Goal: Transaction & Acquisition: Purchase product/service

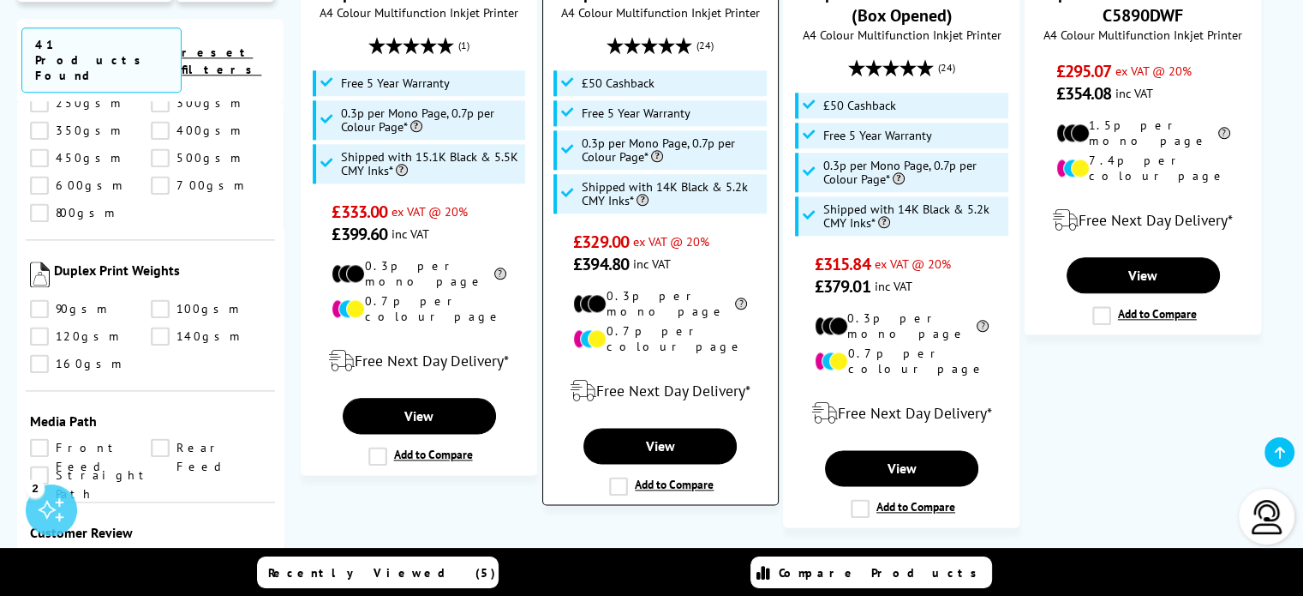
scroll to position [2057, 0]
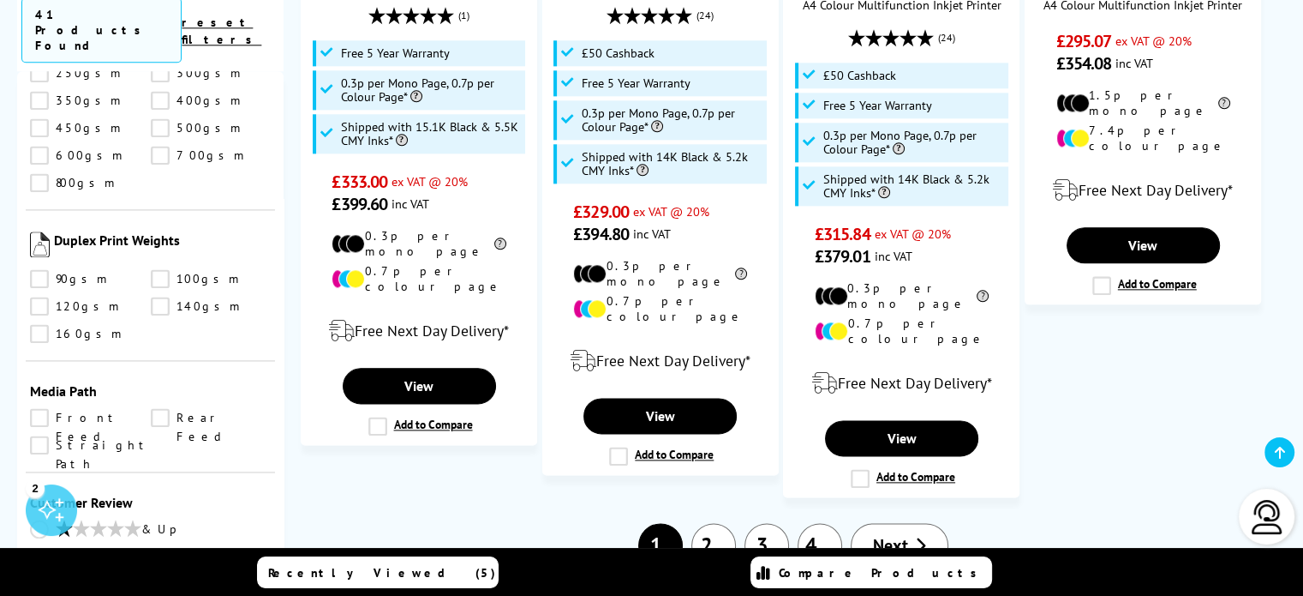
click at [725, 523] on link "2" at bounding box center [714, 545] width 45 height 45
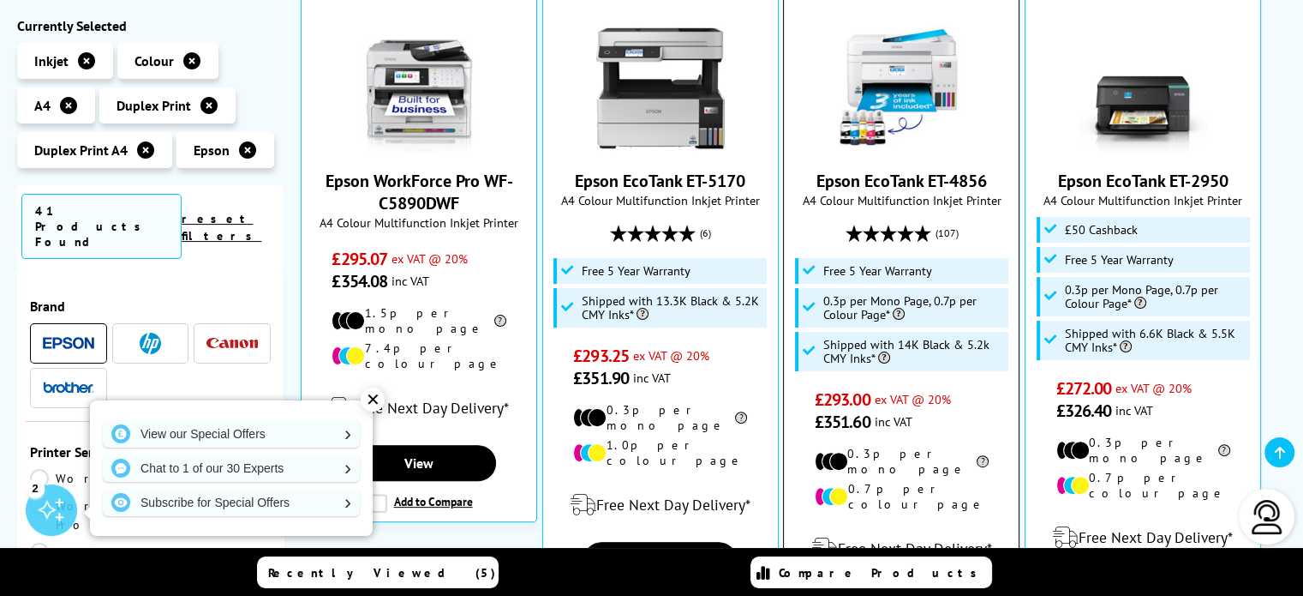
scroll to position [257, 0]
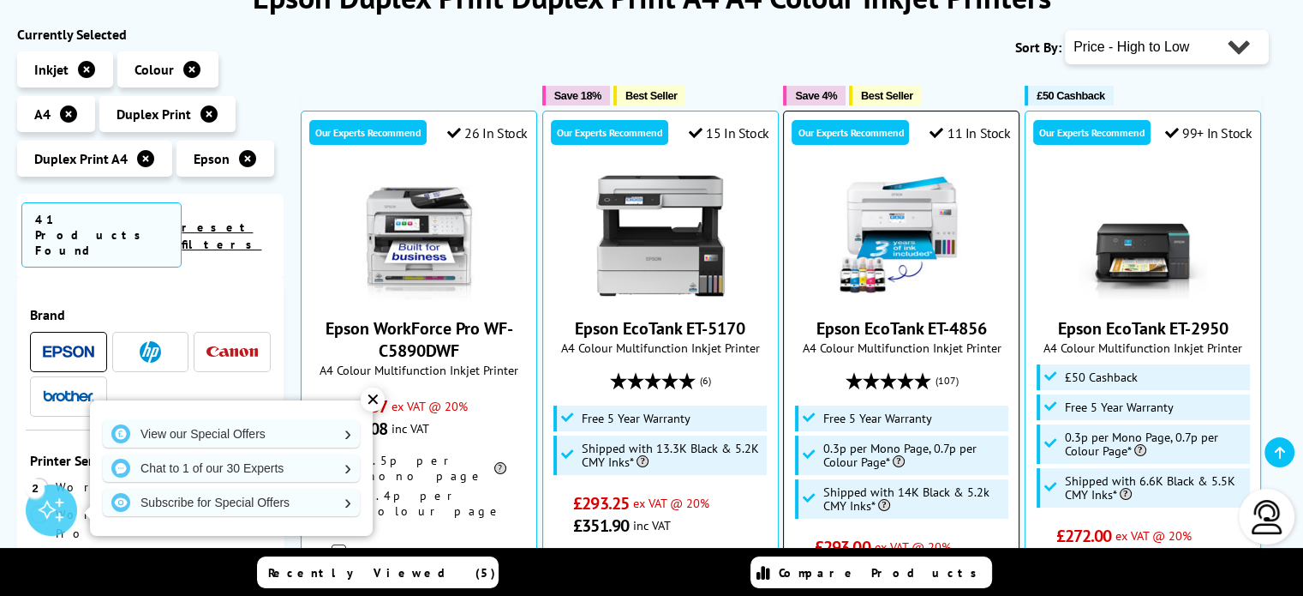
click at [982, 286] on div at bounding box center [902, 235] width 218 height 129
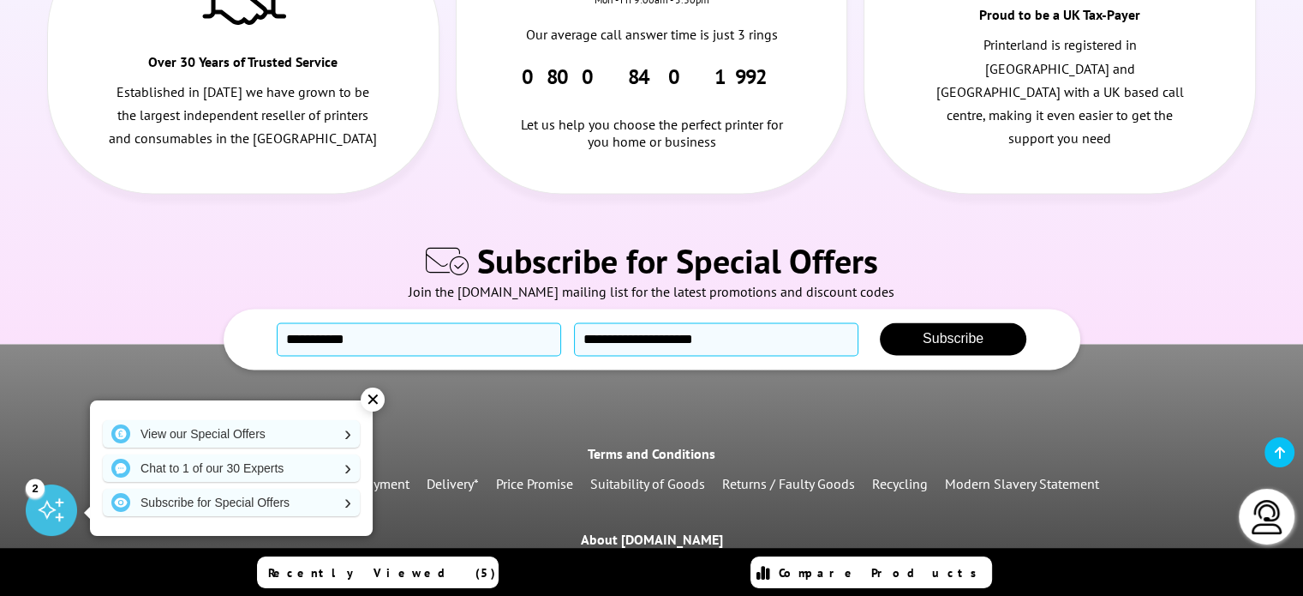
scroll to position [2830, 0]
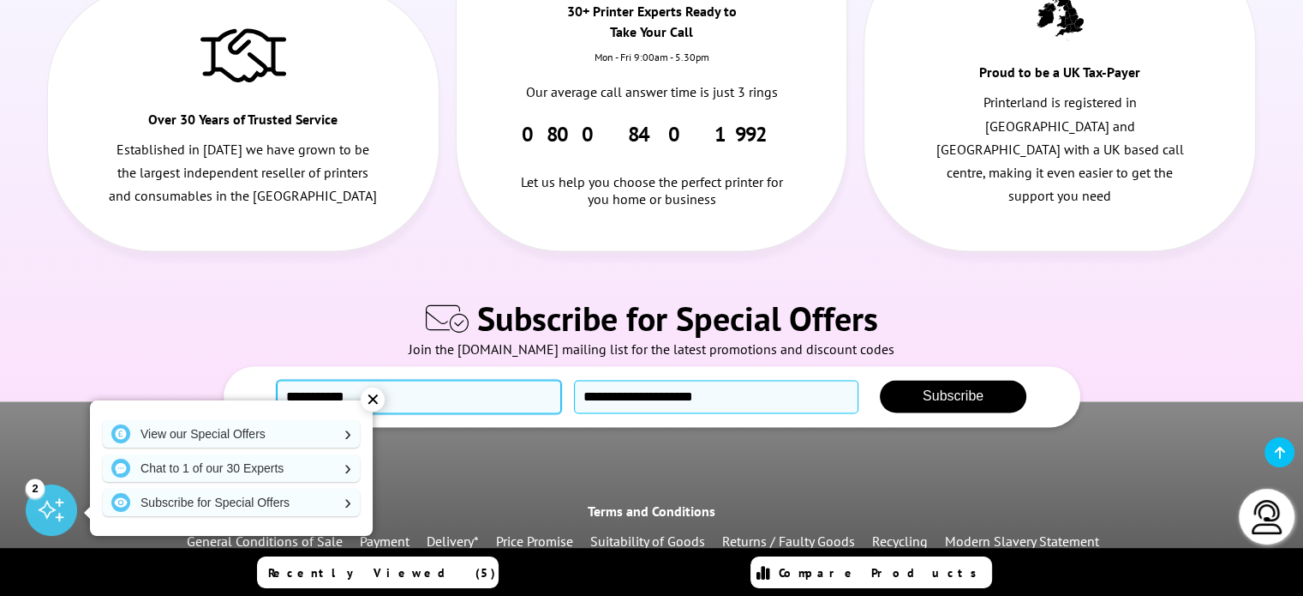
click at [378, 380] on input "text" at bounding box center [419, 396] width 284 height 33
type input "*"
type input "**********"
drag, startPoint x: 578, startPoint y: 332, endPoint x: 592, endPoint y: 328, distance: 14.1
click at [578, 380] on input "email" at bounding box center [716, 396] width 284 height 33
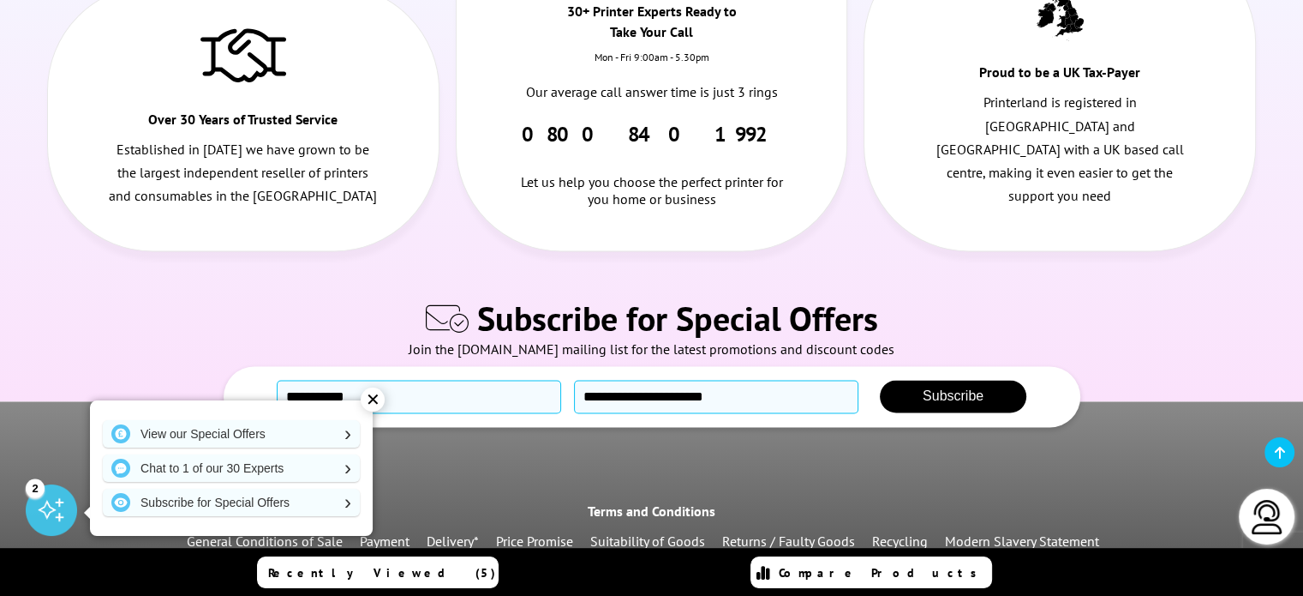
type input "**********"
click at [967, 380] on button "Subscribe" at bounding box center [953, 396] width 147 height 33
